Goal: Task Accomplishment & Management: Use online tool/utility

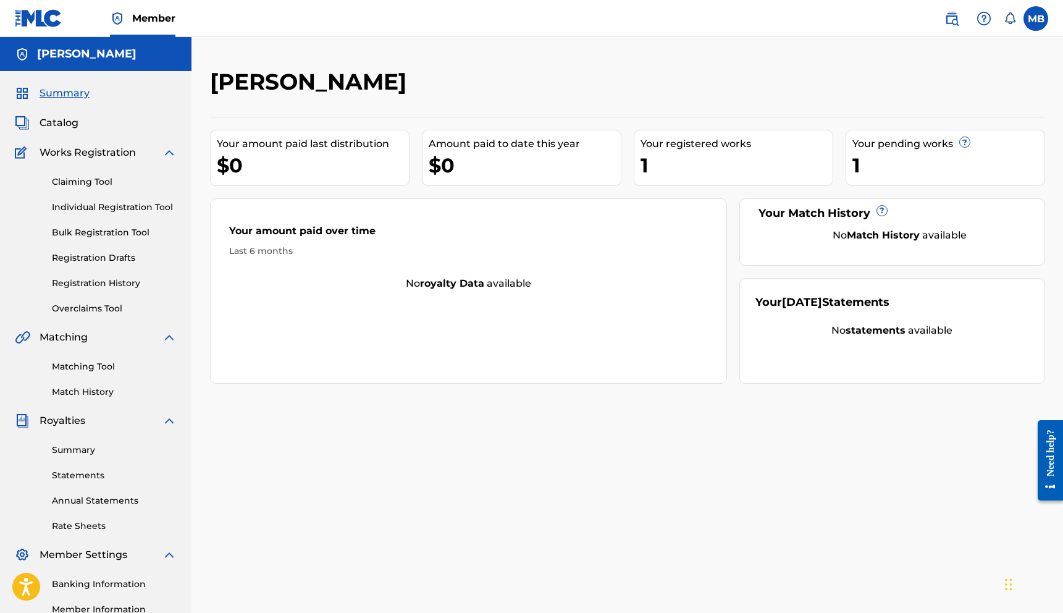
click at [67, 125] on span "Catalog" at bounding box center [59, 122] width 39 height 15
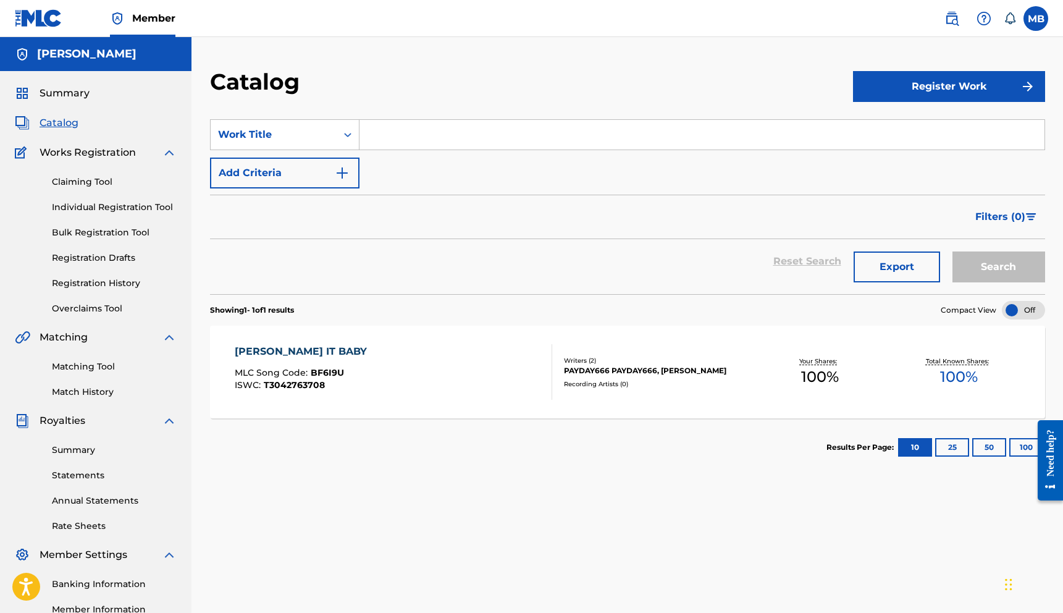
click at [105, 283] on link "Registration History" at bounding box center [114, 283] width 125 height 13
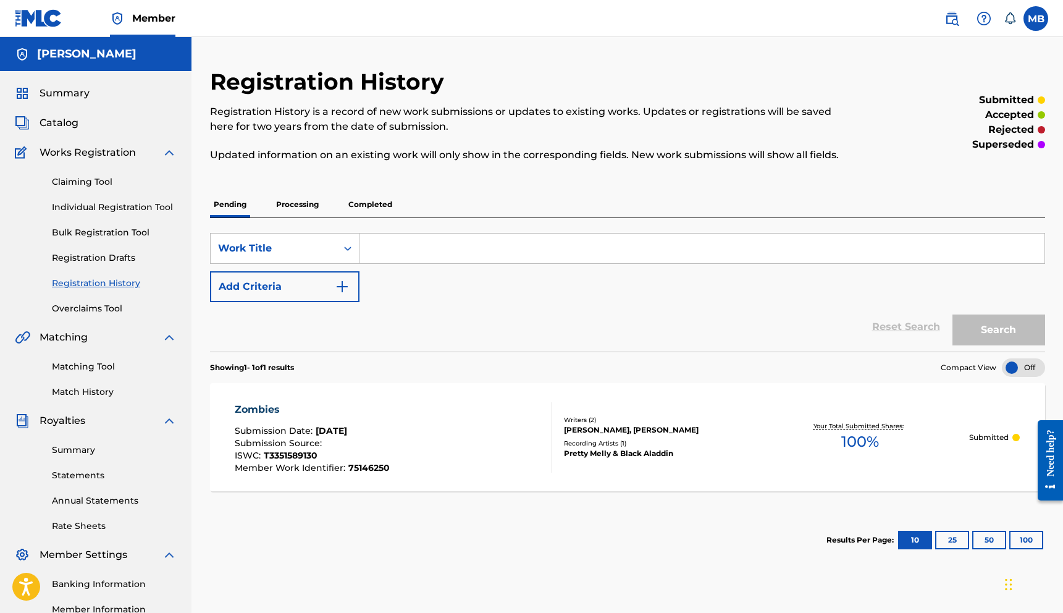
click at [346, 474] on div "Zombies Submission Date : [DATE] Submission Source : ISWC : T3351589130 Member …" at bounding box center [627, 437] width 835 height 108
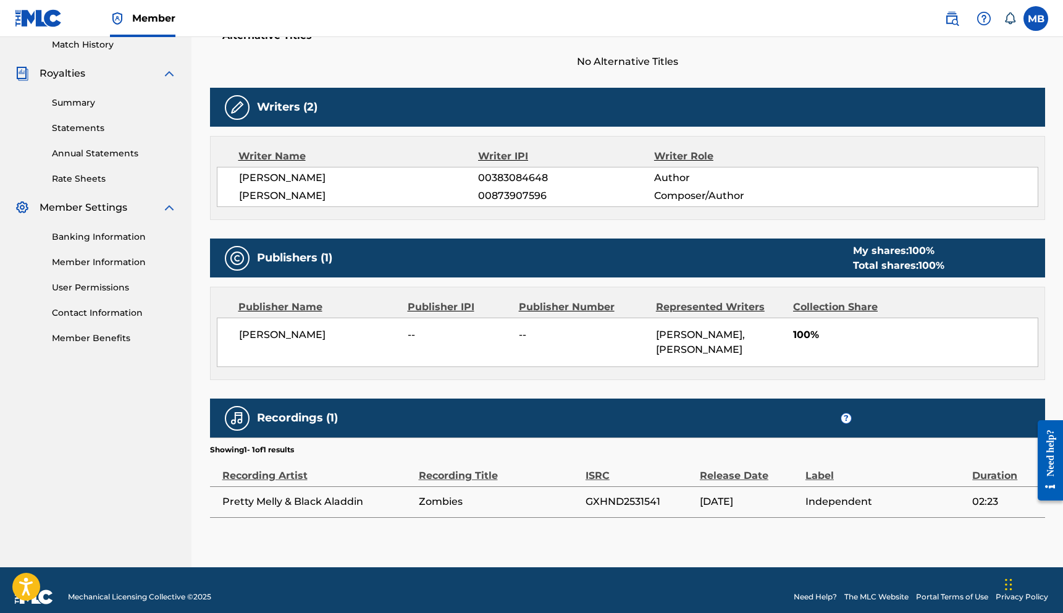
scroll to position [359, 0]
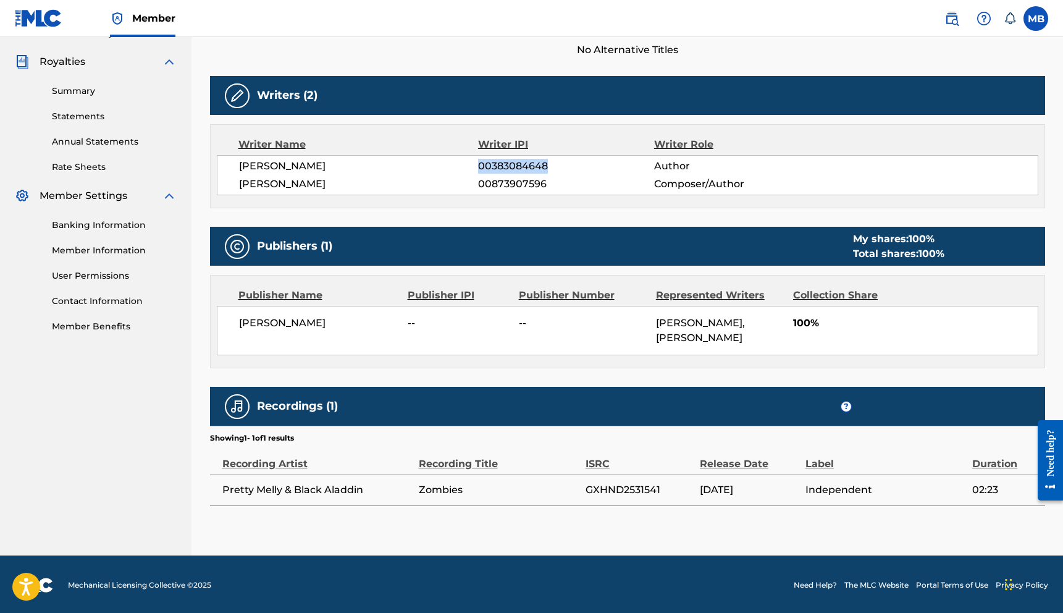
drag, startPoint x: 479, startPoint y: 167, endPoint x: 561, endPoint y: 165, distance: 82.2
click at [561, 165] on span "00383084648" at bounding box center [565, 166] width 175 height 15
copy span "00383084648"
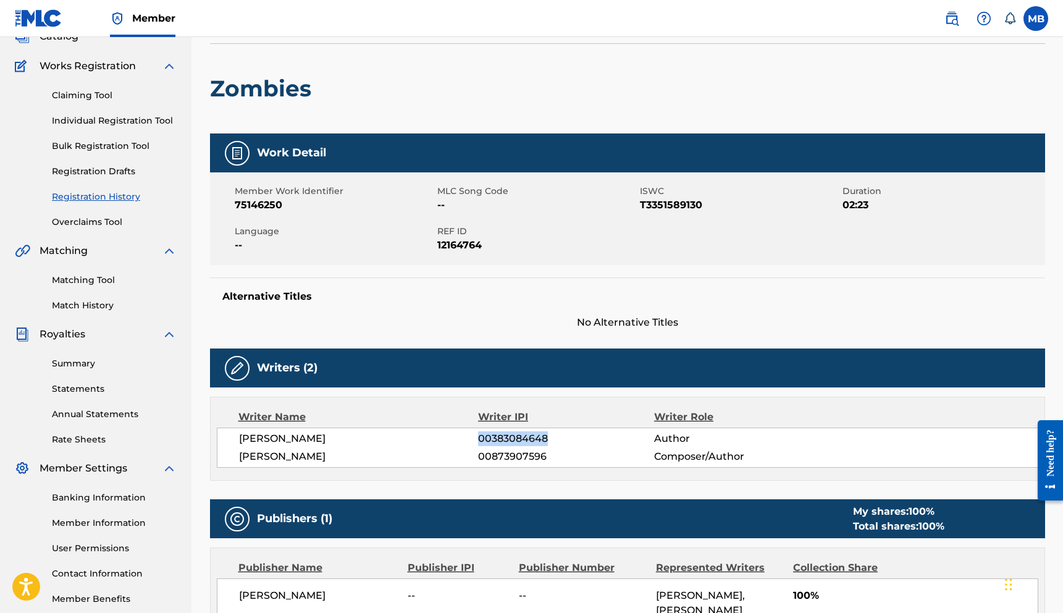
scroll to position [75, 0]
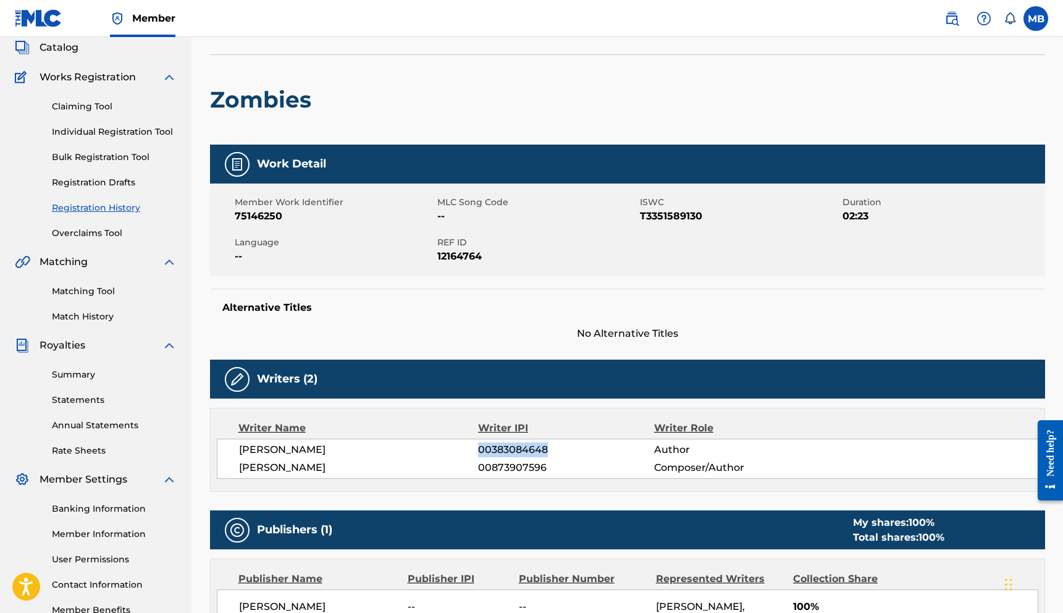
click at [99, 106] on link "Claiming Tool" at bounding box center [114, 106] width 125 height 13
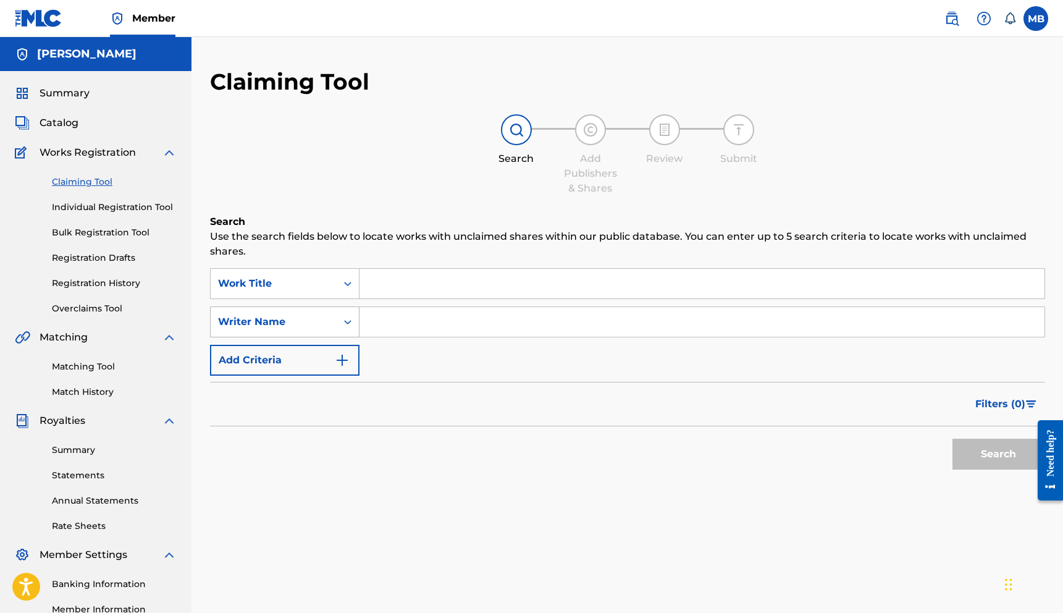
click at [327, 324] on div "Writer Name" at bounding box center [273, 321] width 111 height 15
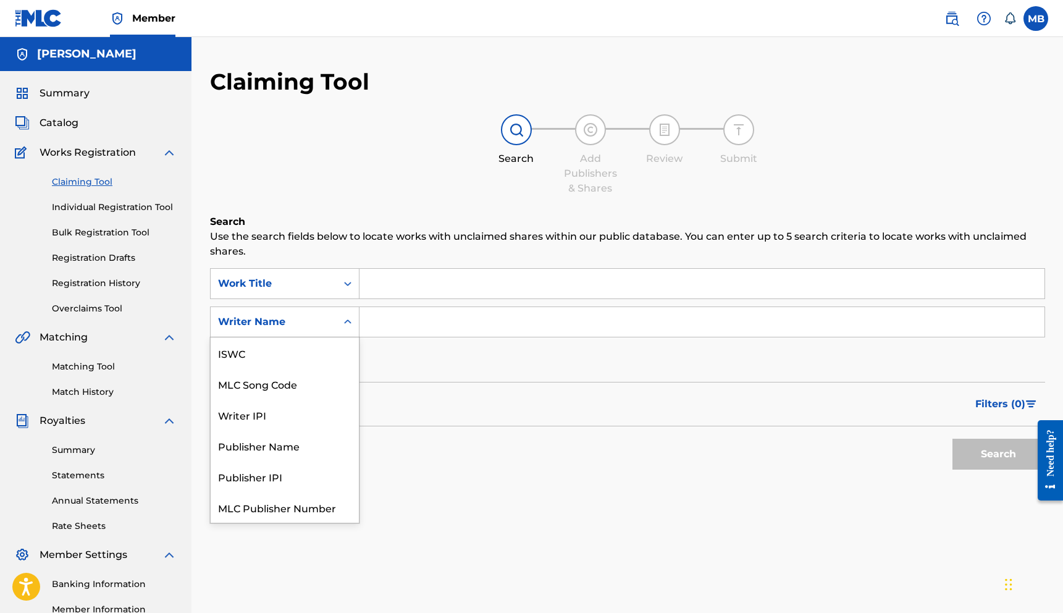
scroll to position [31, 0]
click at [298, 446] on div "Publisher IPI" at bounding box center [285, 445] width 148 height 31
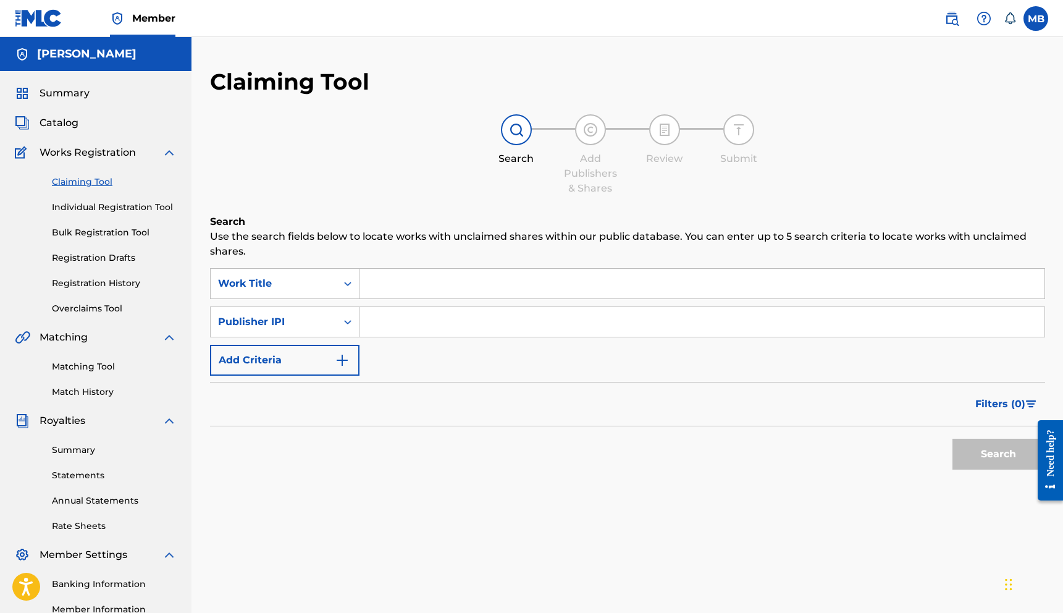
click at [392, 310] on input "Search Form" at bounding box center [701, 322] width 685 height 30
paste input "00383084648"
type input "00383084648"
click at [986, 458] on button "Search" at bounding box center [998, 453] width 93 height 31
click at [466, 311] on input "00383084648" at bounding box center [701, 322] width 685 height 30
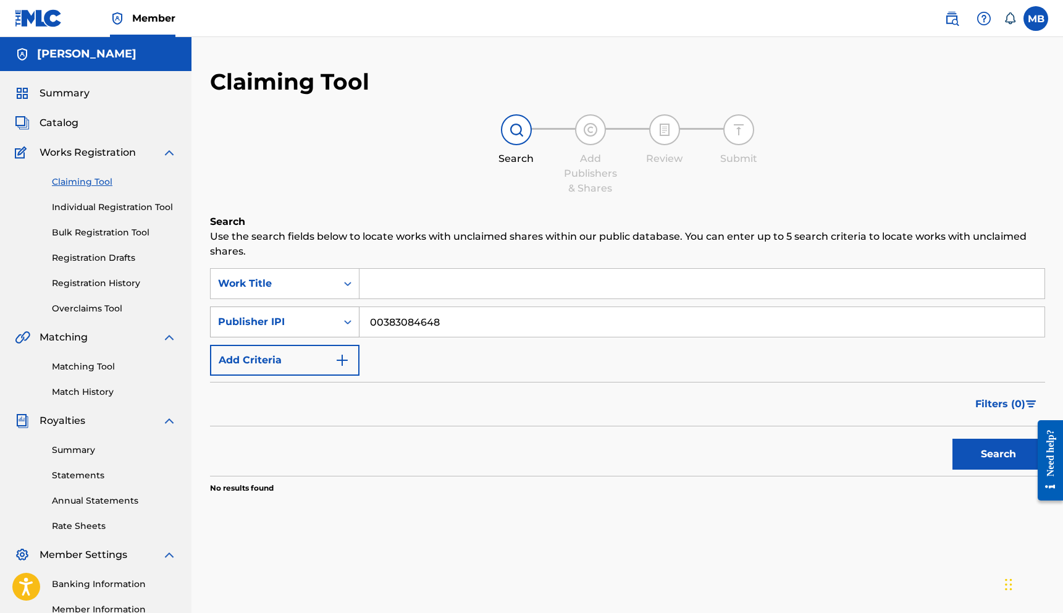
drag, startPoint x: 471, startPoint y: 321, endPoint x: 337, endPoint y: 325, distance: 133.4
click at [338, 326] on div "SearchWithCriteriab6ecd136-9ee6-425f-a8be-9a6598ae35a4 Publisher IPI 00383084648" at bounding box center [627, 321] width 835 height 31
click at [342, 322] on icon "Search Form" at bounding box center [348, 322] width 12 height 12
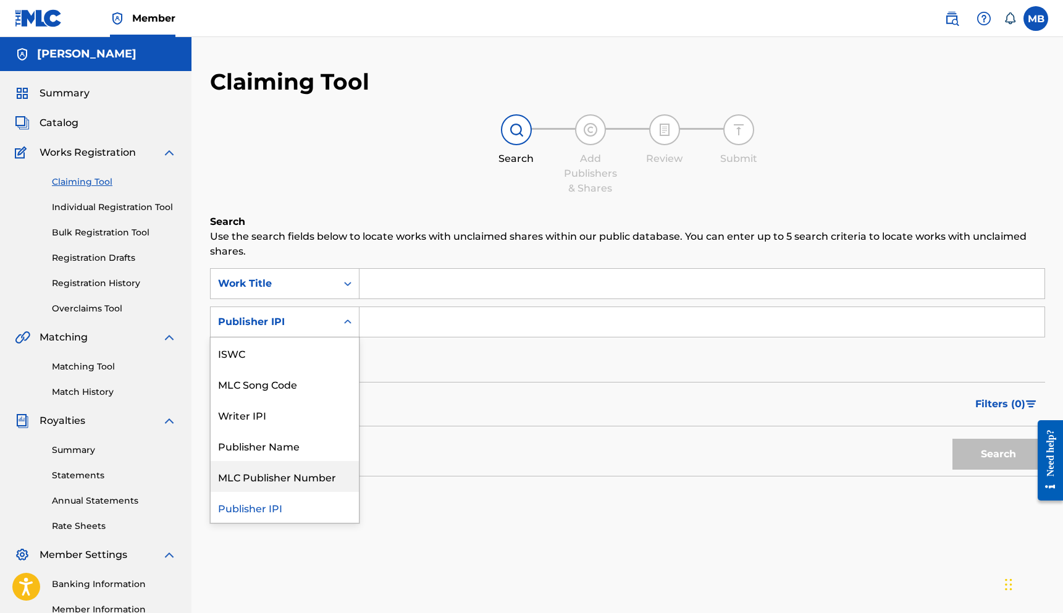
click at [325, 481] on div "MLC Publisher Number" at bounding box center [285, 476] width 148 height 31
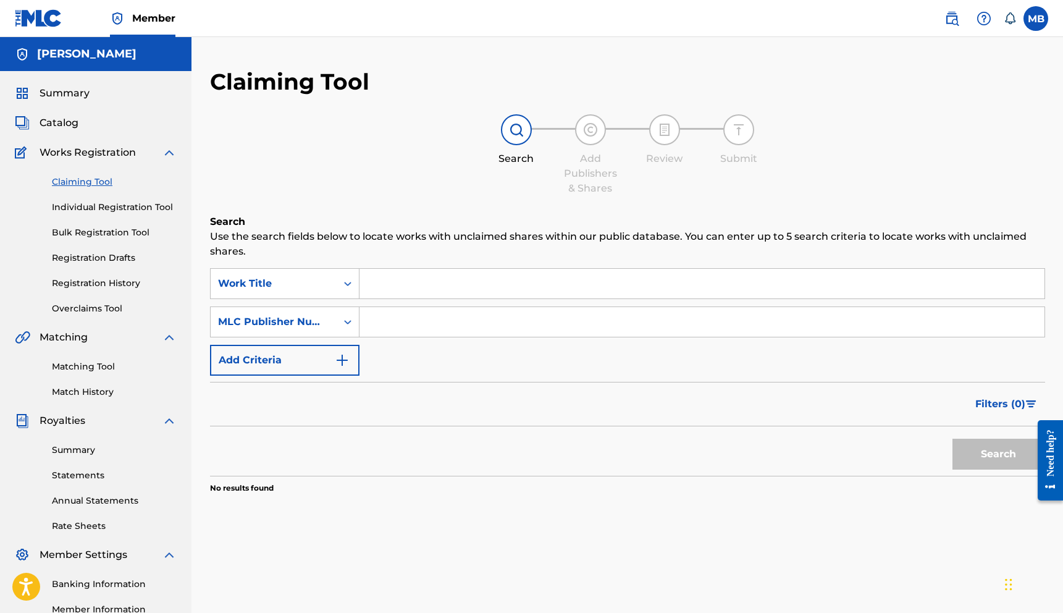
click at [393, 324] on input "Search Form" at bounding box center [701, 322] width 685 height 30
click at [952, 438] on button "Search" at bounding box center [998, 453] width 93 height 31
type input "[PERSON_NAME]"
click at [952, 438] on button "Search" at bounding box center [998, 453] width 93 height 31
click at [296, 322] on div "MLC Publisher Number" at bounding box center [273, 321] width 111 height 15
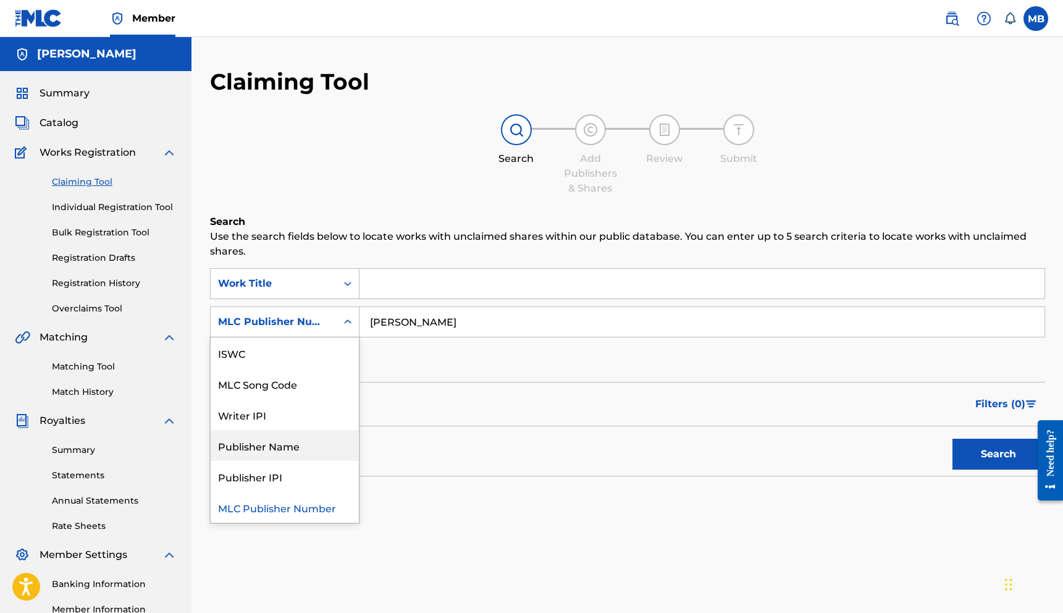
click at [306, 451] on div "Publisher Name" at bounding box center [285, 445] width 148 height 31
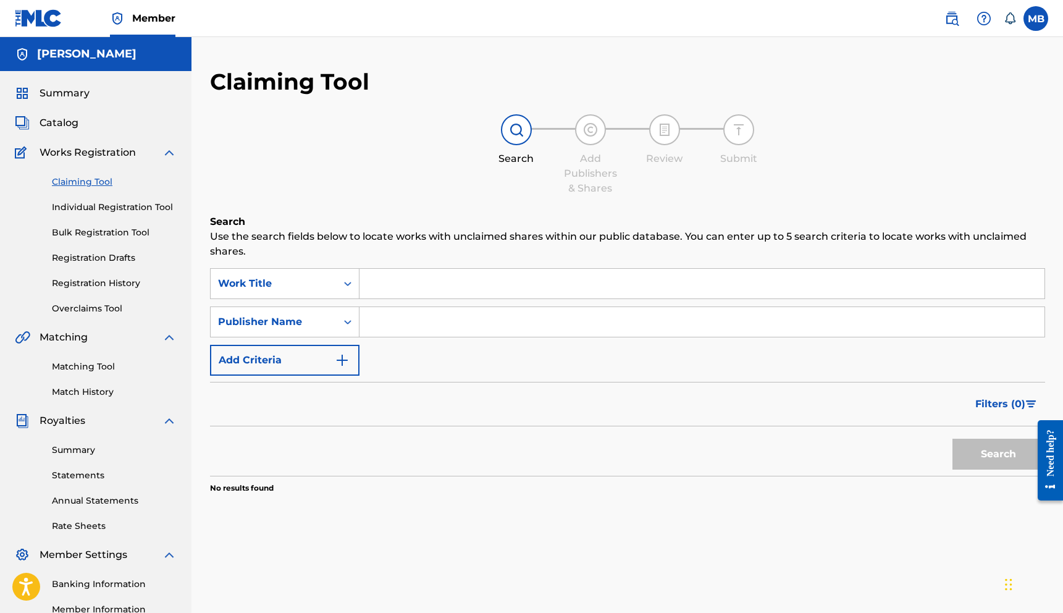
click at [384, 311] on input "Search Form" at bounding box center [701, 322] width 685 height 30
click at [963, 446] on button "Search" at bounding box center [998, 453] width 93 height 31
click at [463, 324] on input "[PERSON_NAME] [PERSON_NAME]" at bounding box center [701, 322] width 685 height 30
click at [471, 324] on input "[PERSON_NAME] [PERSON_NAME]" at bounding box center [701, 322] width 685 height 30
type input "[PERSON_NAME]"
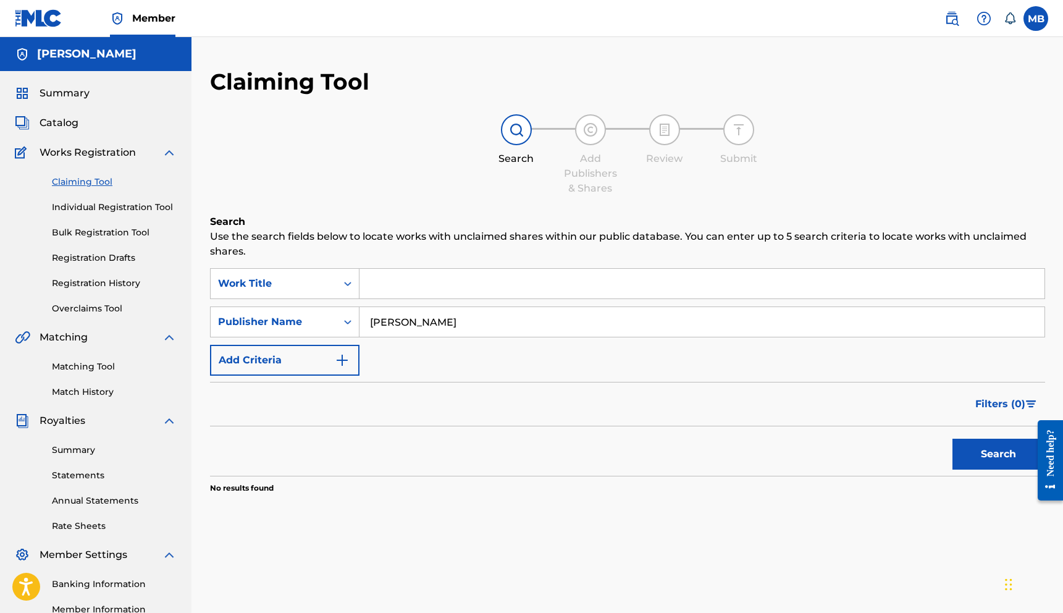
click at [952, 438] on button "Search" at bounding box center [998, 453] width 93 height 31
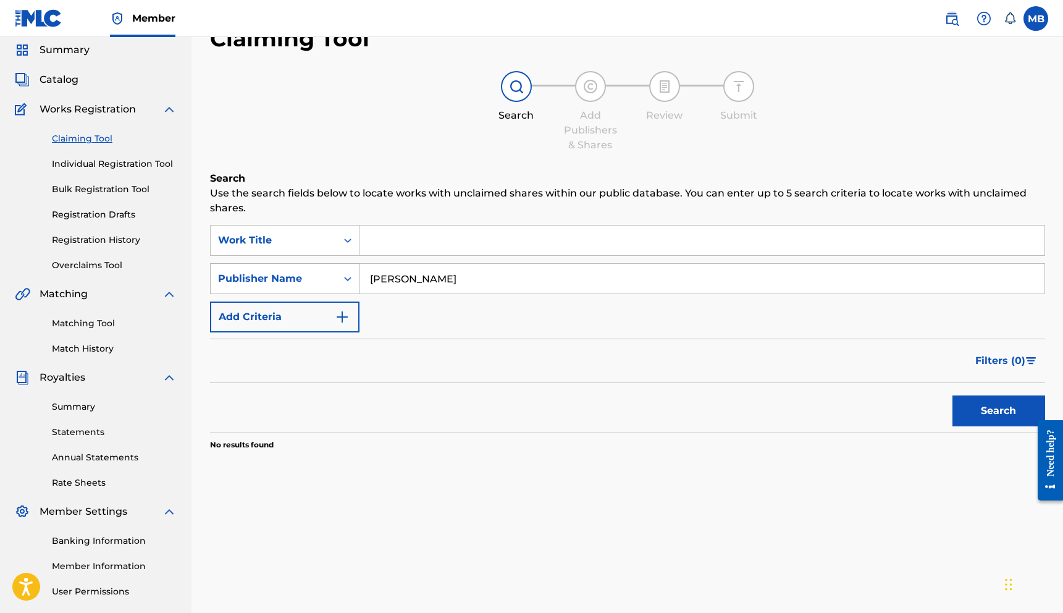
scroll to position [37, 0]
